Goal: Task Accomplishment & Management: Use online tool/utility

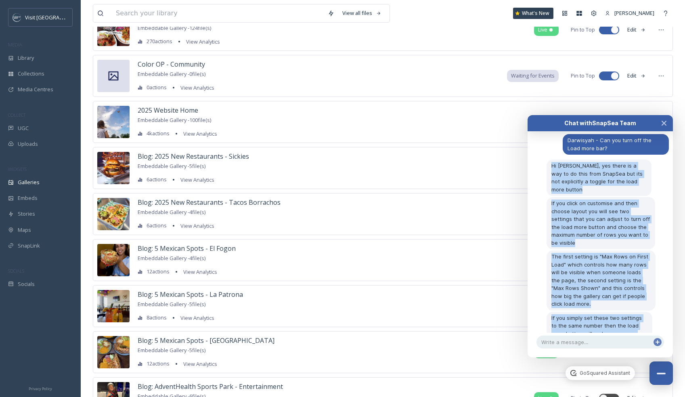
scroll to position [98, 0]
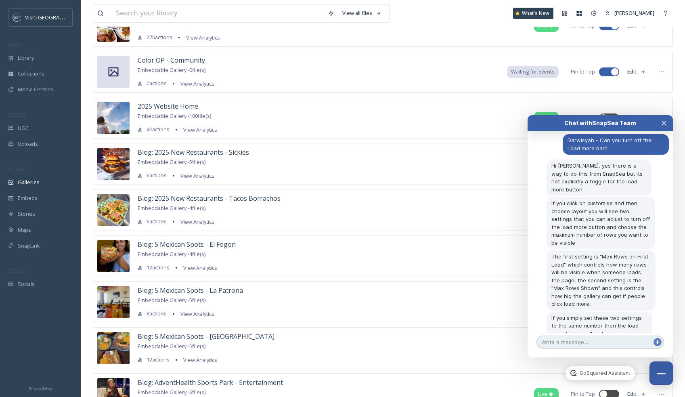
click at [562, 342] on textarea at bounding box center [600, 341] width 128 height 13
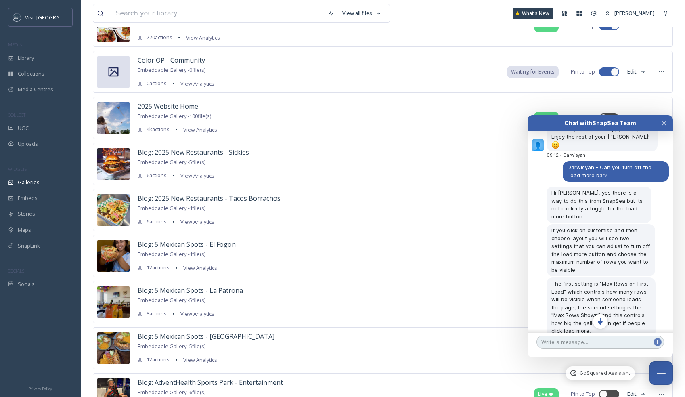
scroll to position [626, 0]
click at [233, 113] on div "2025 Website Home Embeddable Gallery - 100 file(s) 4k actions View Analytics Li…" at bounding box center [383, 118] width 580 height 42
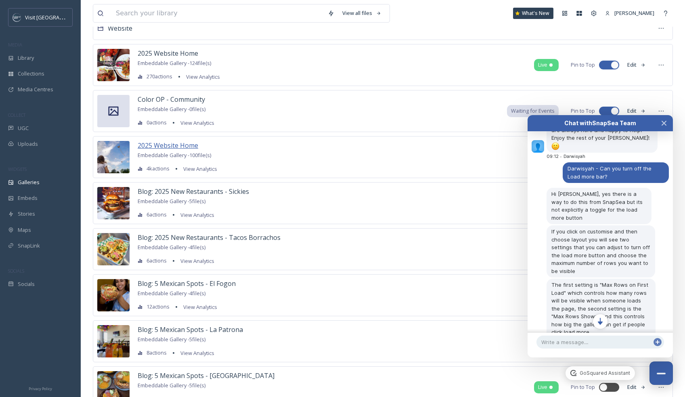
scroll to position [24, 0]
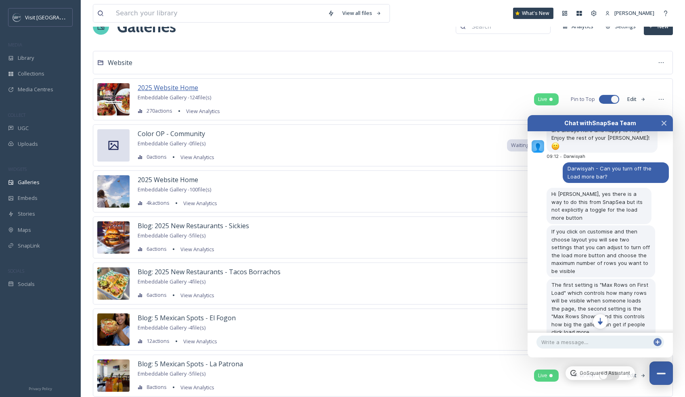
click at [173, 86] on span "2025 Website Home" at bounding box center [168, 87] width 61 height 9
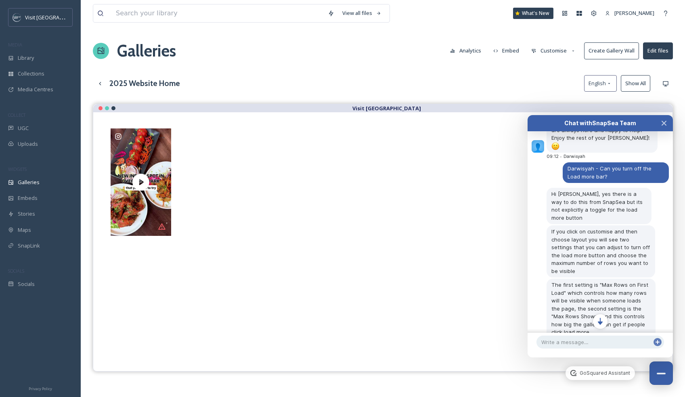
click at [556, 52] on button "Customise" at bounding box center [553, 51] width 53 height 16
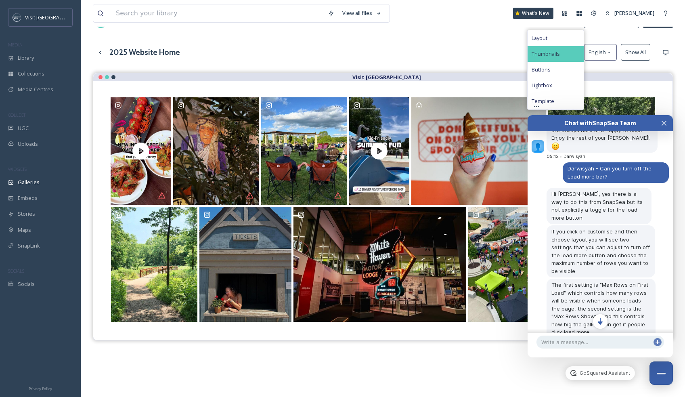
scroll to position [29, 0]
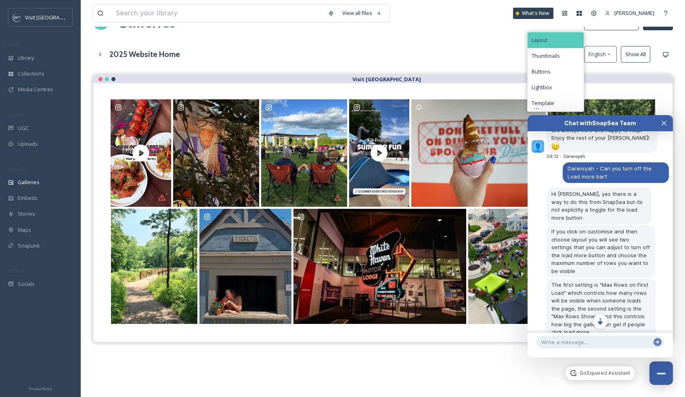
click at [543, 38] on span "Layout" at bounding box center [540, 40] width 16 height 8
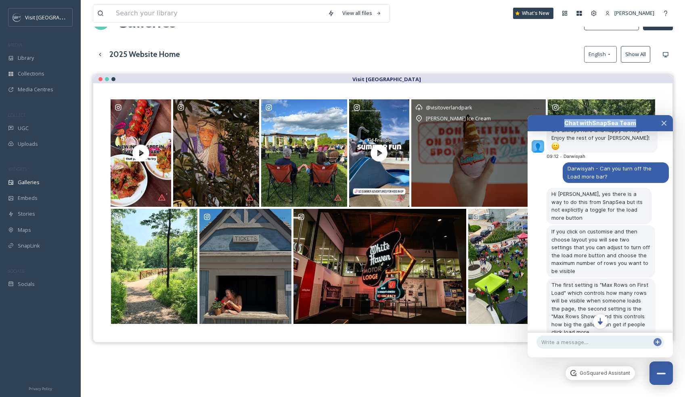
drag, startPoint x: 652, startPoint y: 123, endPoint x: 464, endPoint y: 131, distance: 188.3
click at [464, 131] on body "Visit [GEOGRAPHIC_DATA] MEDIA Library Collections Media Centres COLLECT UGC Upl…" at bounding box center [342, 227] width 685 height 513
drag, startPoint x: 548, startPoint y: 122, endPoint x: 449, endPoint y: 123, distance: 98.9
click at [448, 124] on body "Visit [GEOGRAPHIC_DATA] MEDIA Library Collections Media Centres COLLECT UGC Upl…" at bounding box center [342, 227] width 685 height 513
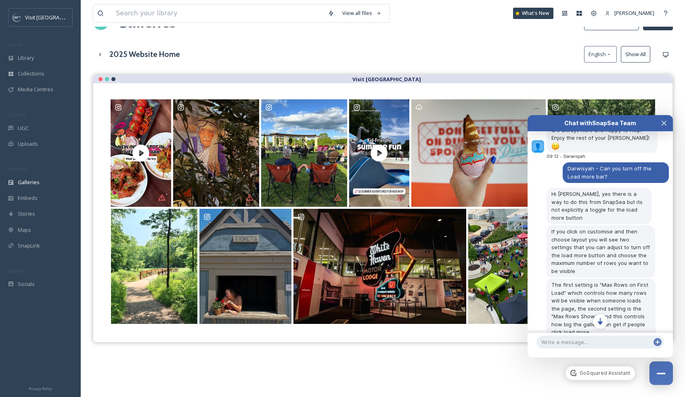
drag, startPoint x: 662, startPoint y: 367, endPoint x: 620, endPoint y: 243, distance: 131.2
drag, startPoint x: 647, startPoint y: 125, endPoint x: 641, endPoint y: 125, distance: 6.1
click at [641, 125] on div "Chat with SnapSea Team" at bounding box center [600, 123] width 116 height 8
click at [500, 46] on div "2025 Website Home English Show All" at bounding box center [383, 54] width 580 height 17
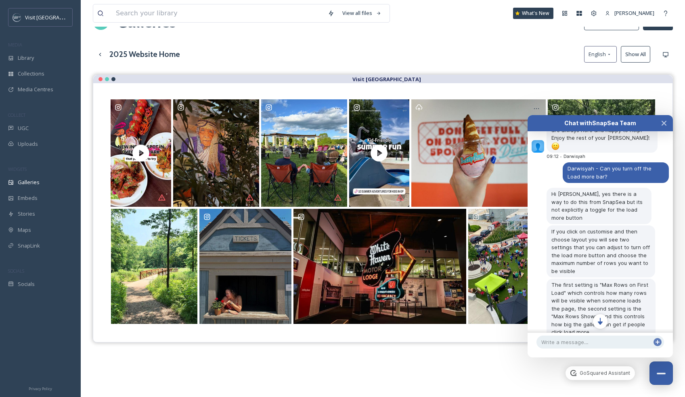
click at [538, 51] on div "2025 Website Home English Show All" at bounding box center [383, 54] width 580 height 17
